Goal: Check status: Check status

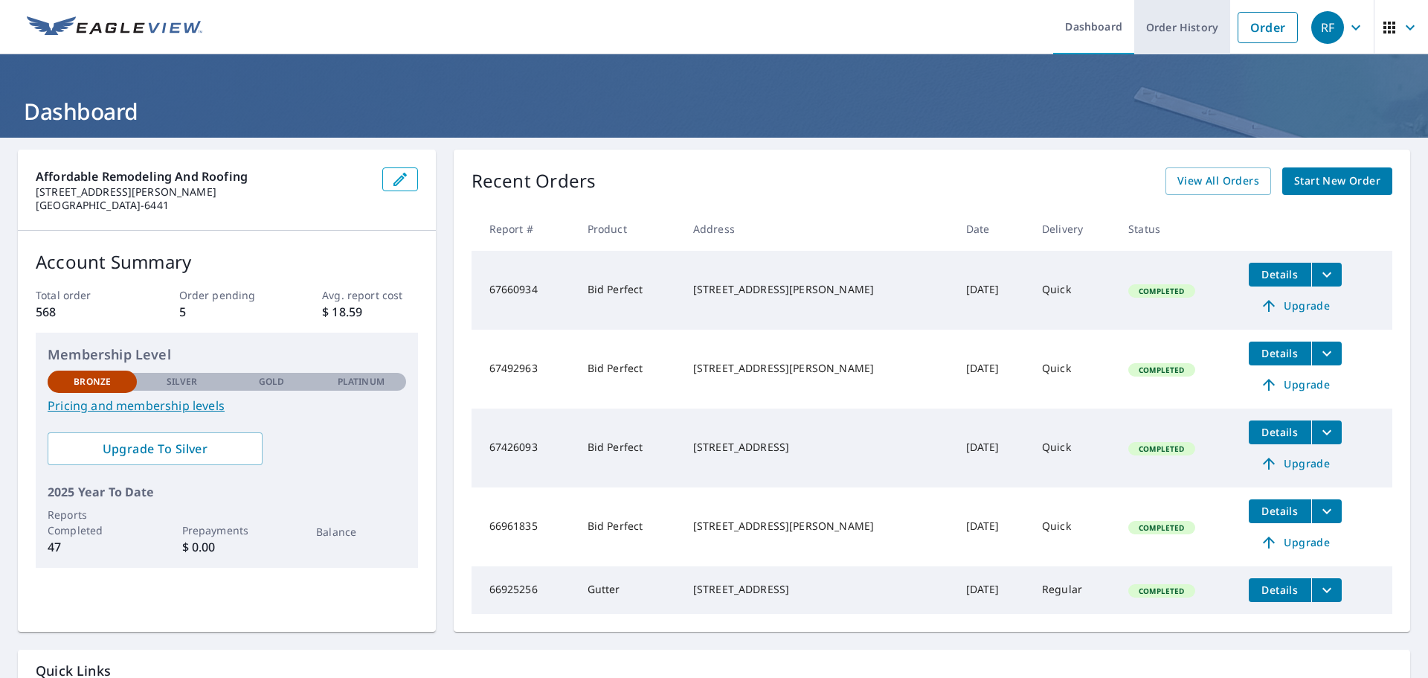
click at [1171, 32] on link "Order History" at bounding box center [1182, 27] width 96 height 54
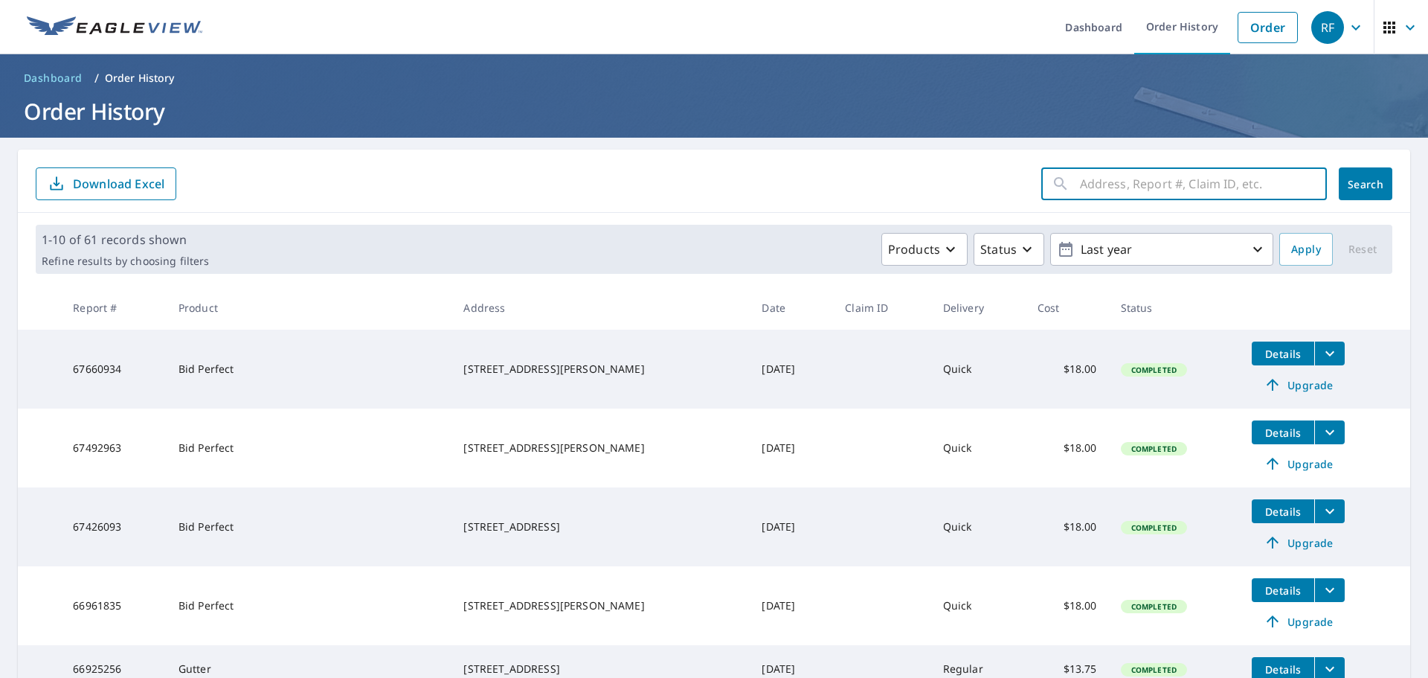
click at [1109, 191] on input "text" at bounding box center [1203, 184] width 247 height 42
type input "[PERSON_NAME]"
click button "Search" at bounding box center [1366, 183] width 54 height 33
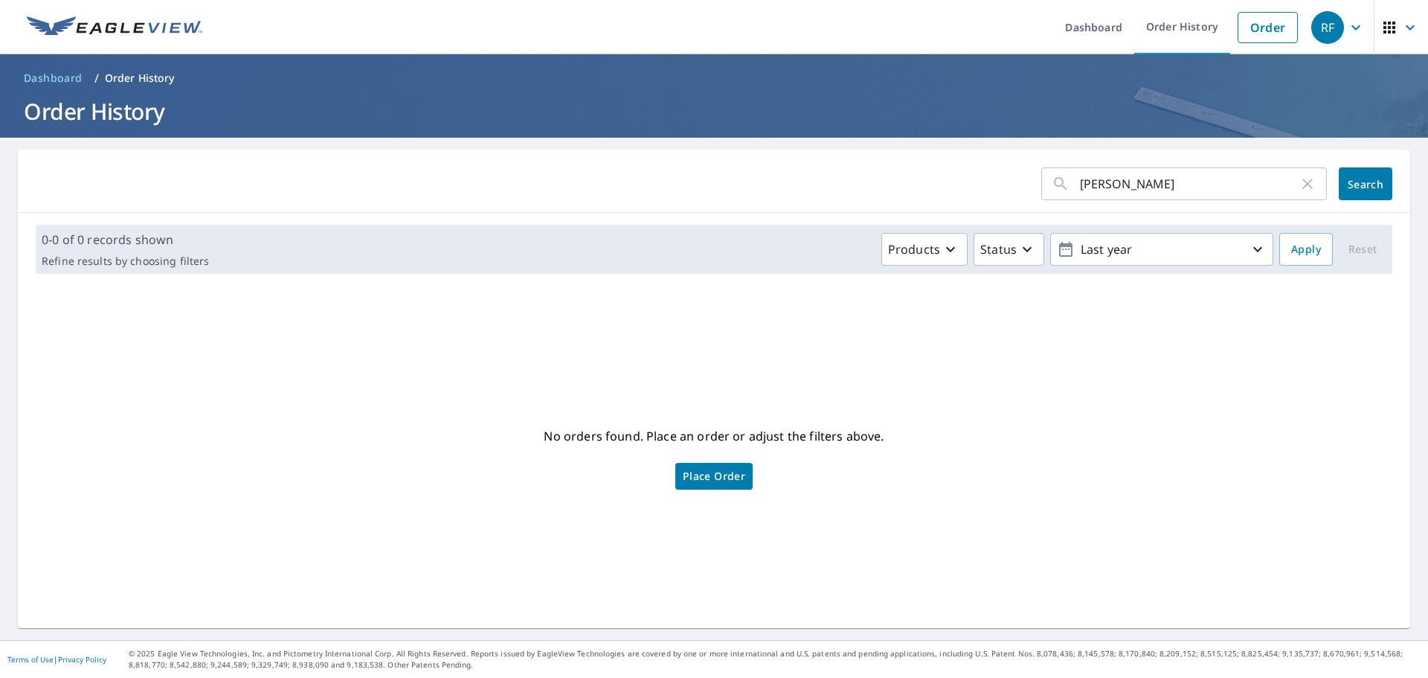
click at [1127, 183] on input "[PERSON_NAME]" at bounding box center [1189, 184] width 219 height 42
click at [1085, 187] on input "[PERSON_NAME]" at bounding box center [1189, 184] width 219 height 42
type input "[PERSON_NAME]"
click button "Search" at bounding box center [1366, 183] width 54 height 33
drag, startPoint x: 1085, startPoint y: 189, endPoint x: 985, endPoint y: 204, distance: 101.5
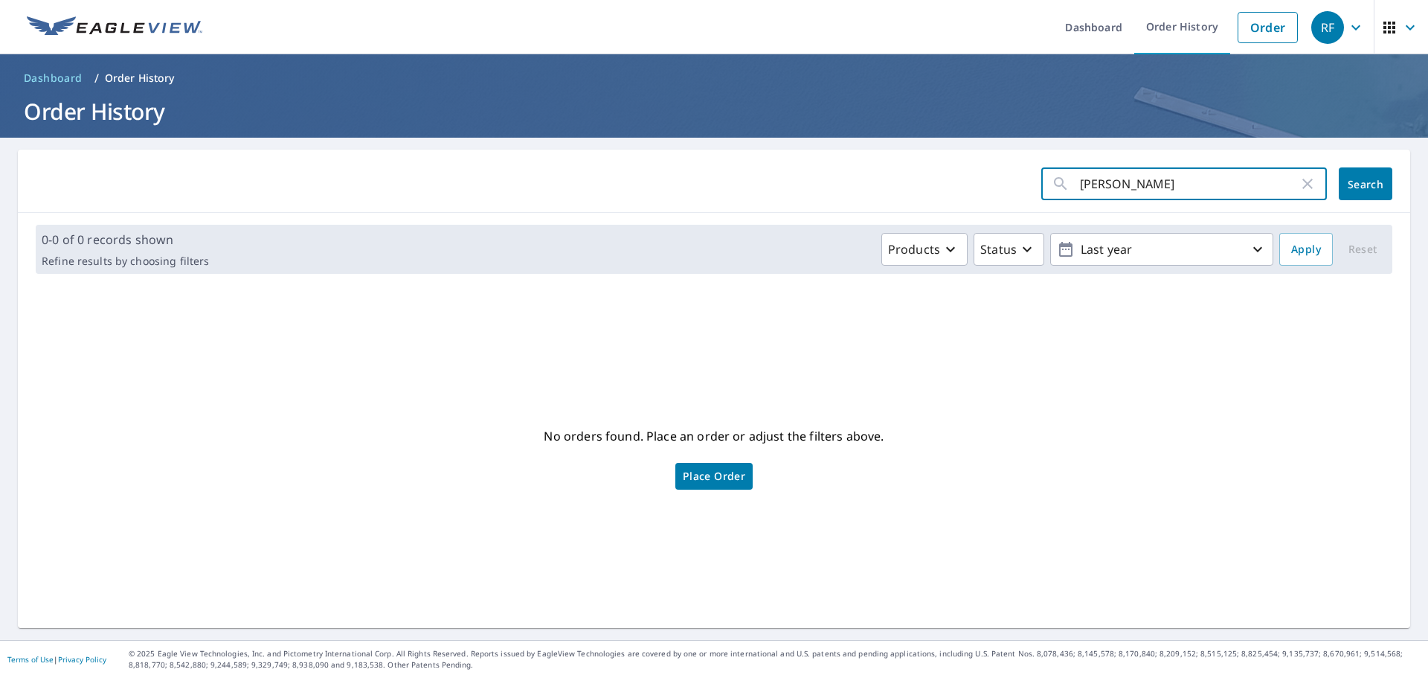
click at [985, 204] on div "[PERSON_NAME] ​ Search" at bounding box center [714, 181] width 1393 height 63
click at [1062, 191] on div "​" at bounding box center [1184, 183] width 286 height 33
type input "12 [PERSON_NAME]"
click button "Search" at bounding box center [1366, 183] width 54 height 33
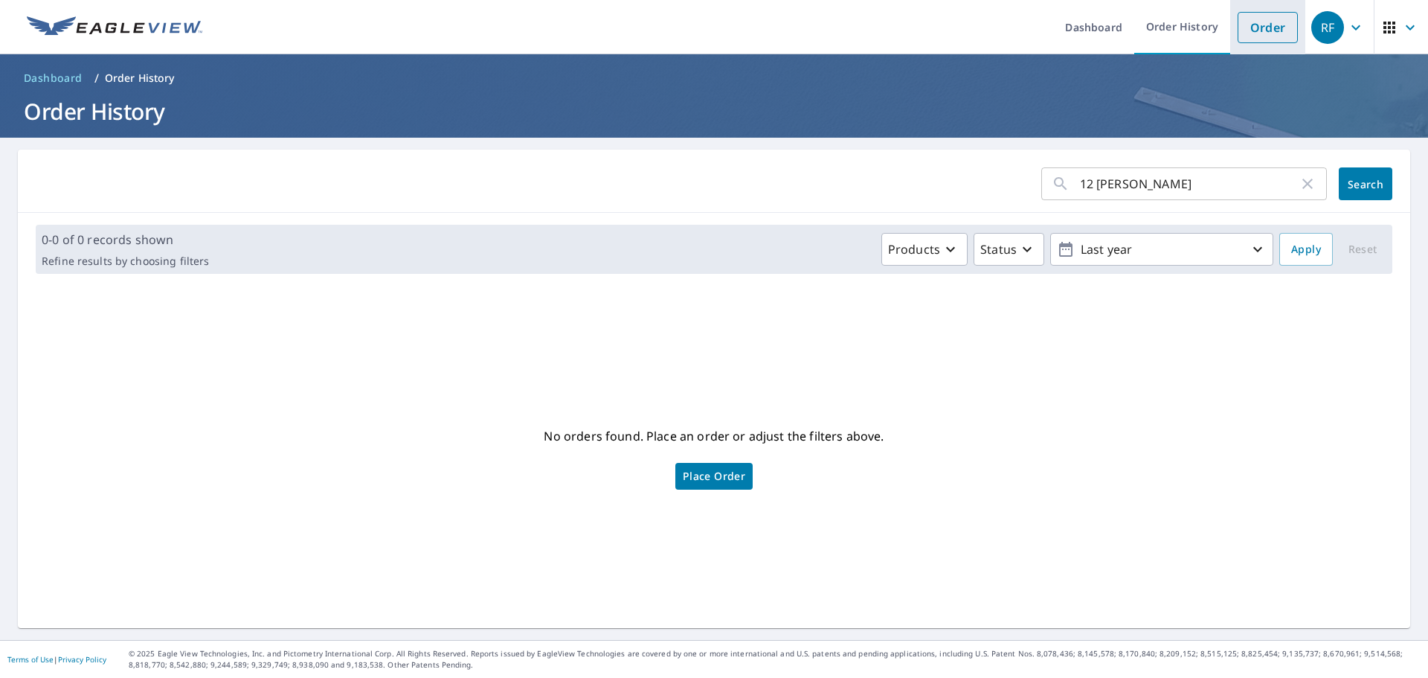
drag, startPoint x: 1240, startPoint y: 32, endPoint x: 1230, endPoint y: 45, distance: 17.0
click at [1241, 32] on link "Order" at bounding box center [1268, 27] width 60 height 31
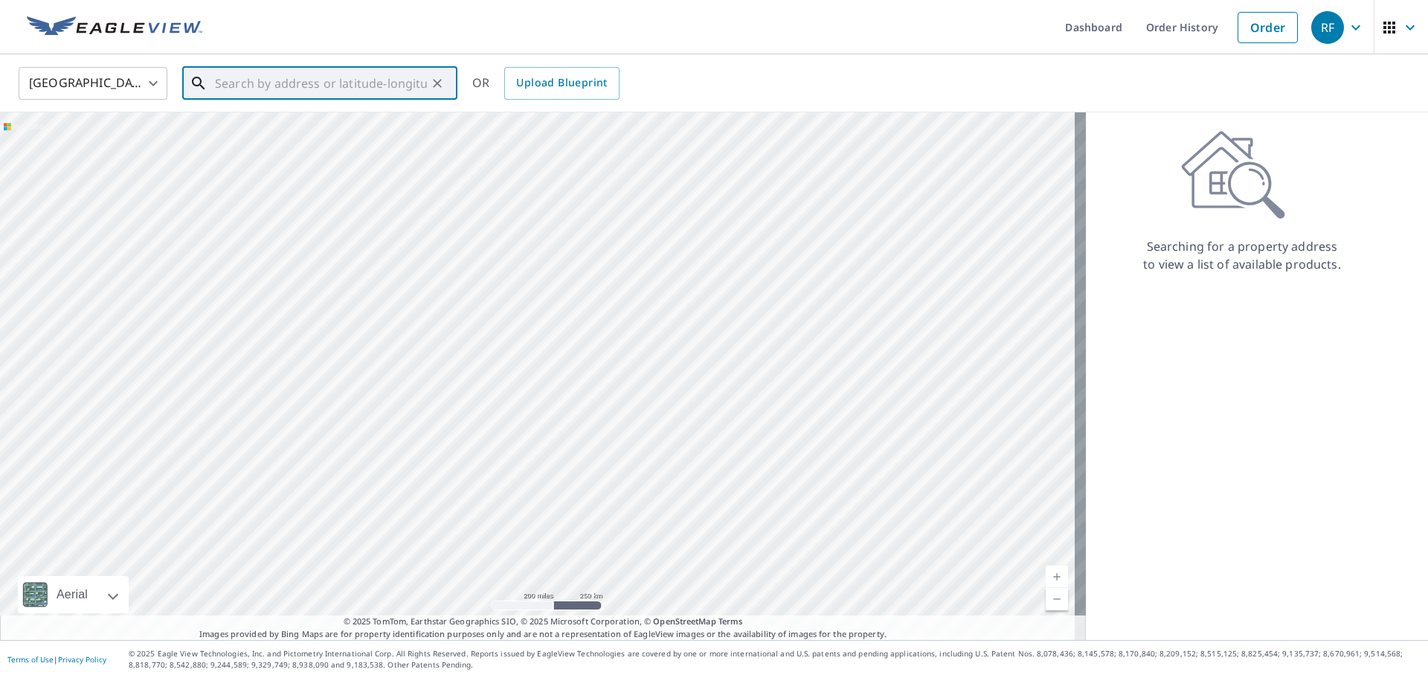
click at [255, 75] on input "text" at bounding box center [321, 83] width 212 height 42
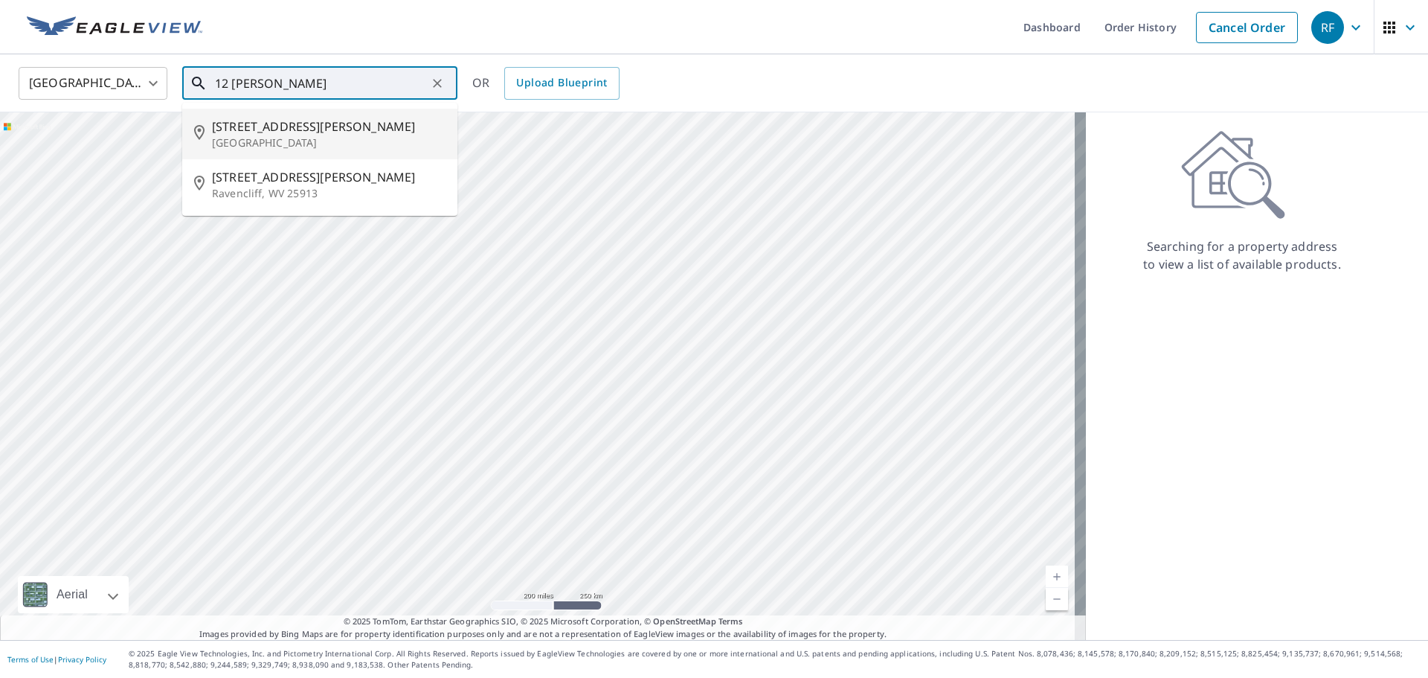
click at [248, 136] on p "[GEOGRAPHIC_DATA]" at bounding box center [329, 142] width 234 height 15
type input "[STREET_ADDRESS][PERSON_NAME]"
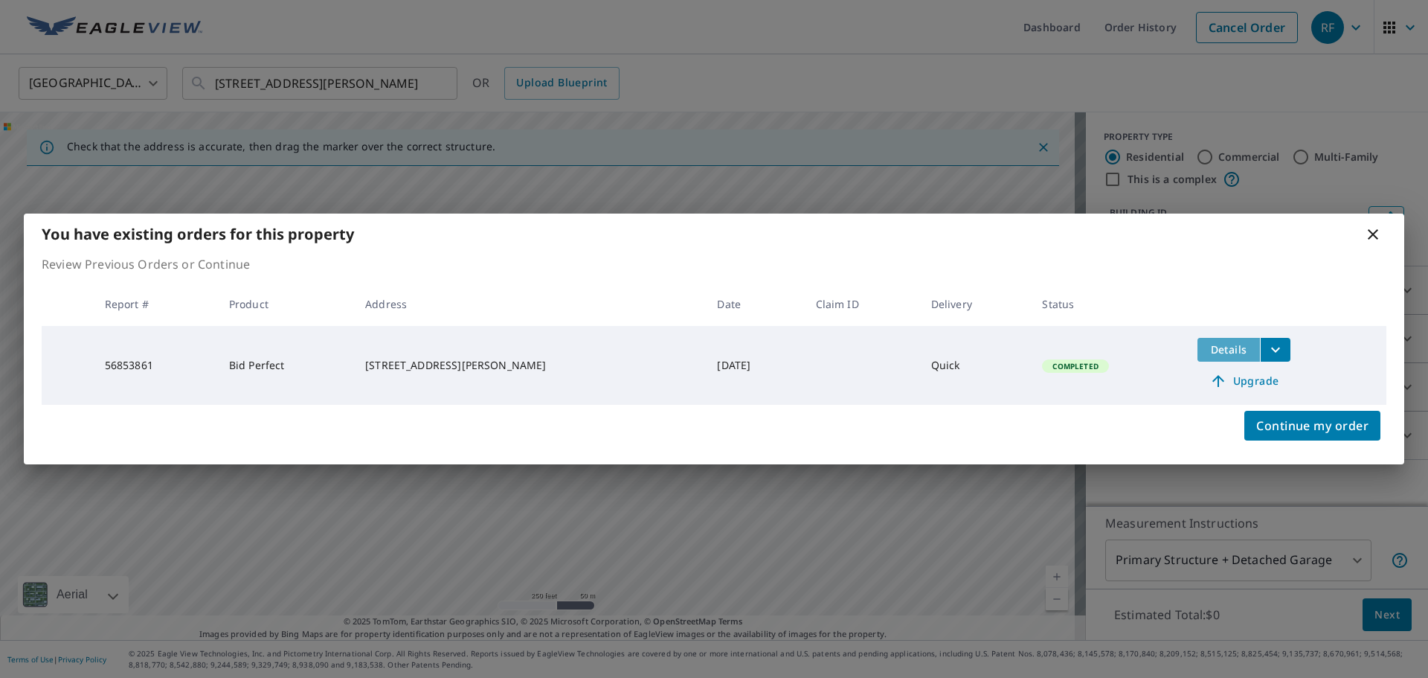
click at [1210, 352] on span "Details" at bounding box center [1229, 349] width 45 height 14
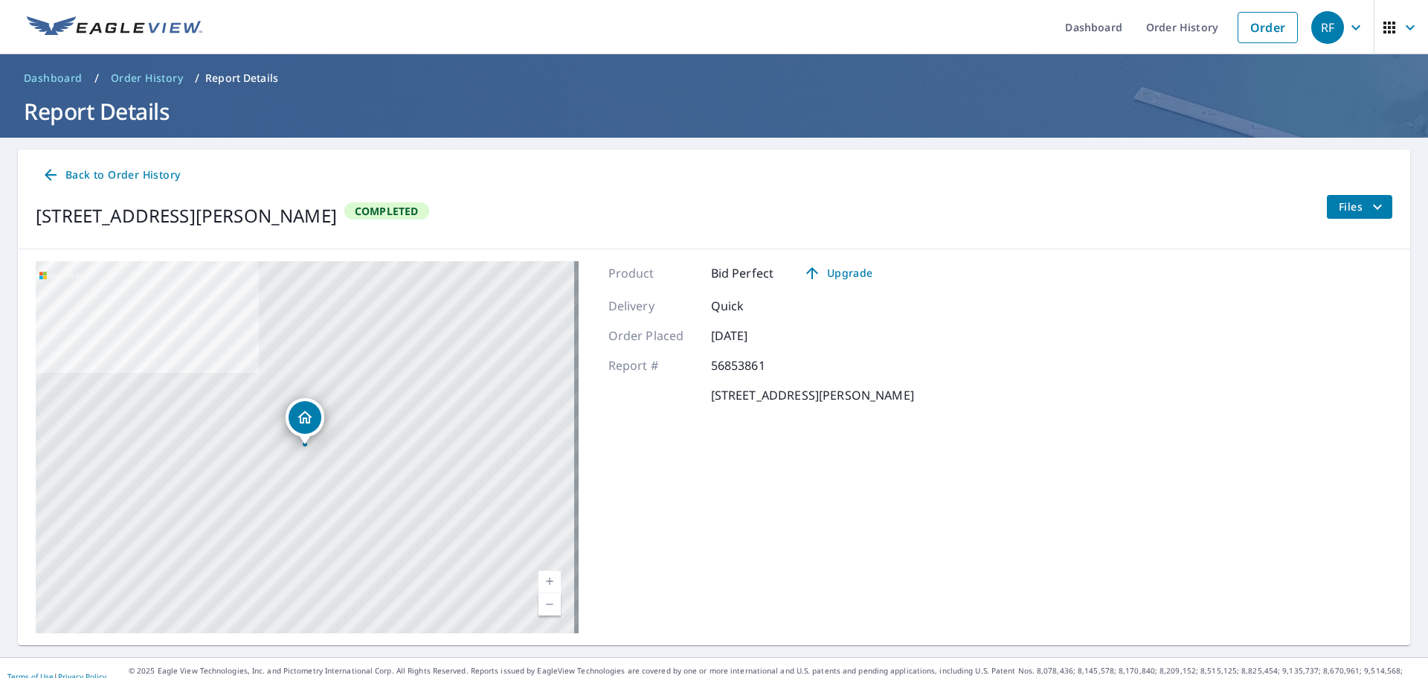
scroll to position [17, 0]
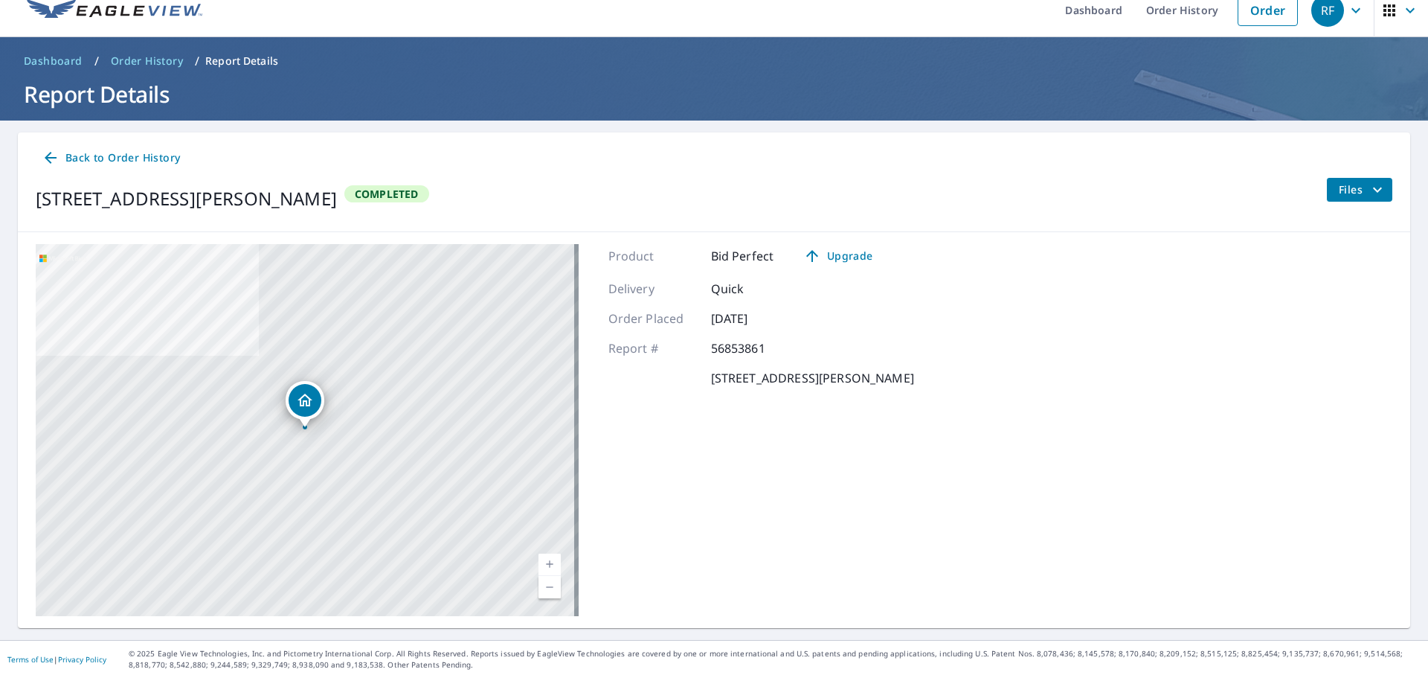
click at [1086, 500] on div "[STREET_ADDRESS][PERSON_NAME] Aerial Road A standard road map Aerial A detailed…" at bounding box center [714, 430] width 1393 height 396
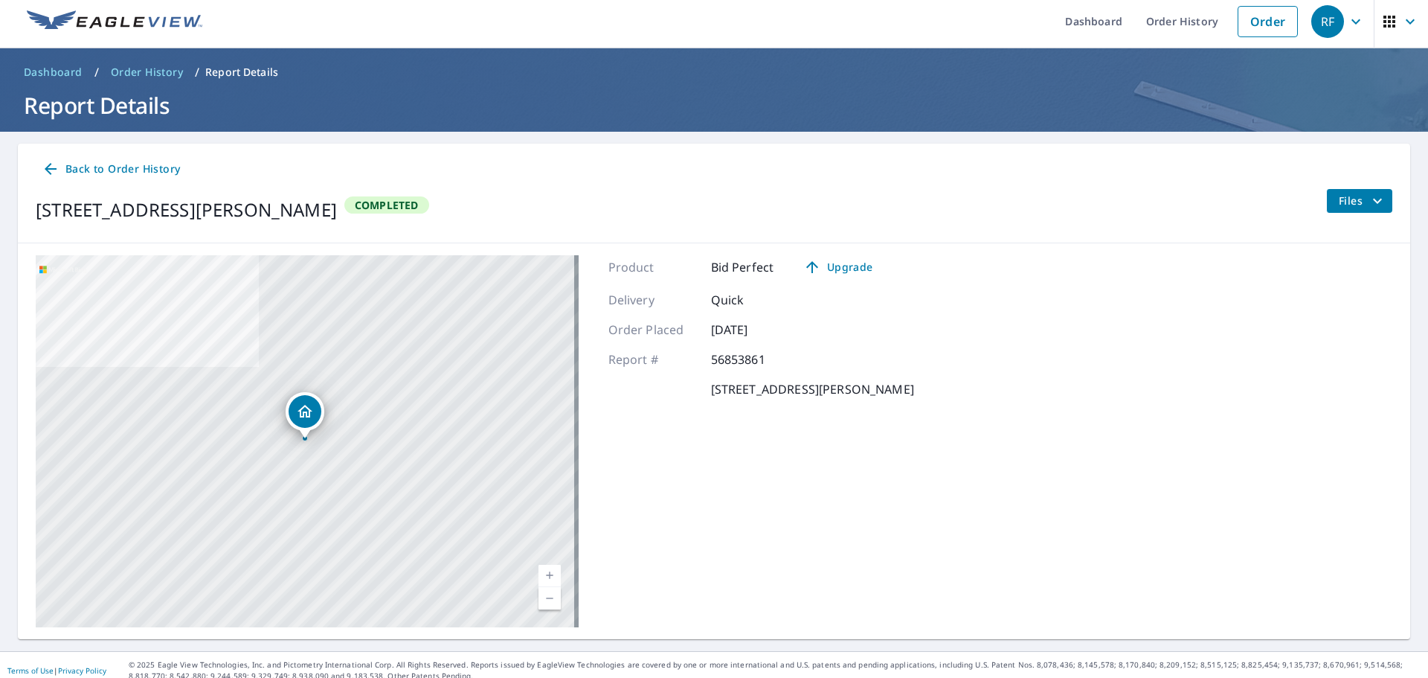
scroll to position [0, 0]
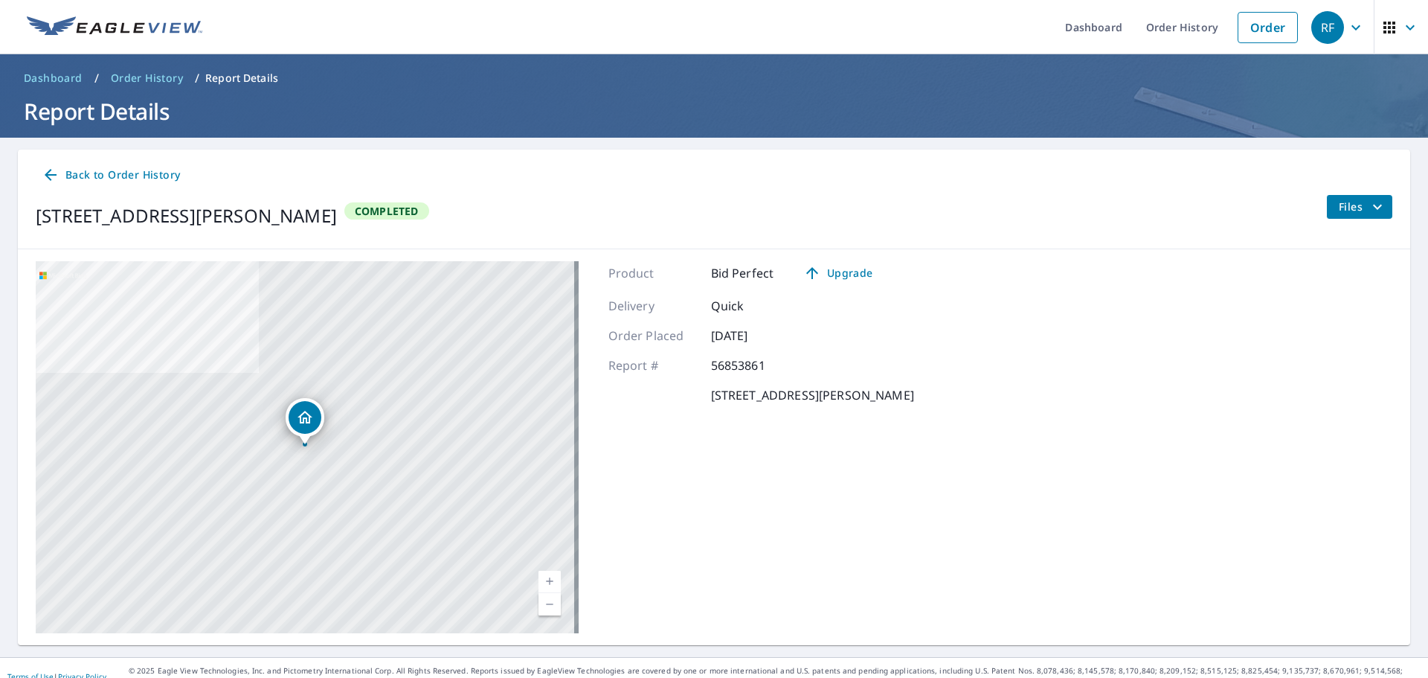
click at [875, 294] on div "Product Bid Perfect Upgrade Delivery Quick Order Placed [DATE] Report # 5685386…" at bounding box center [762, 447] width 306 height 372
drag, startPoint x: 707, startPoint y: 393, endPoint x: 965, endPoint y: 387, distance: 258.2
click at [965, 387] on div "[STREET_ADDRESS][PERSON_NAME] Aerial Road A standard road map Aerial A detailed…" at bounding box center [714, 447] width 1393 height 396
copy p "[STREET_ADDRESS][PERSON_NAME]"
